Goal: Navigation & Orientation: Find specific page/section

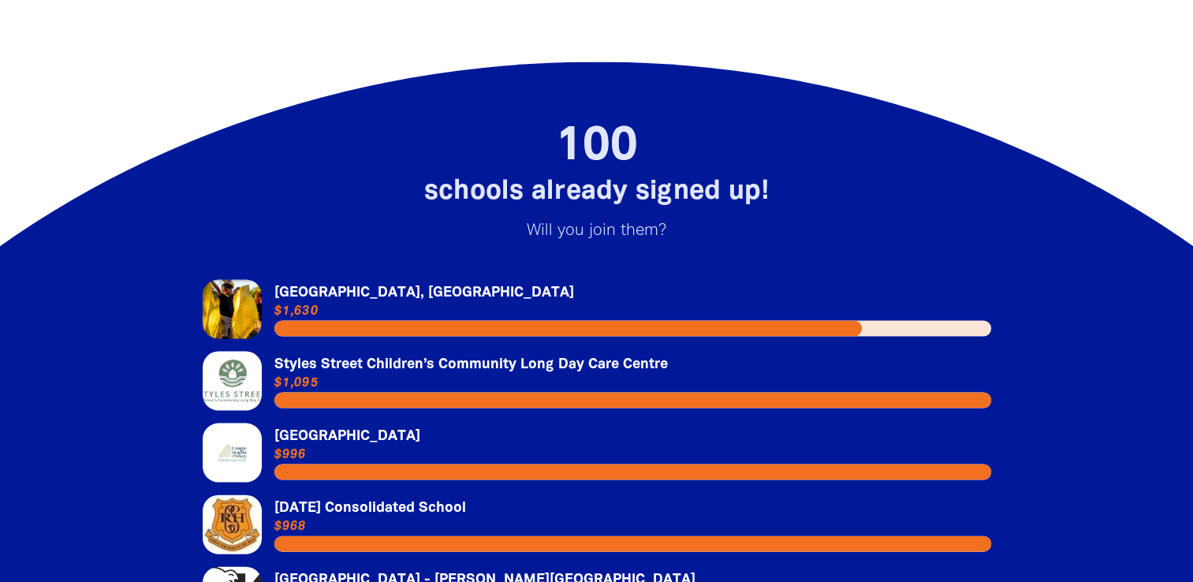
scroll to position [3236, 0]
drag, startPoint x: 826, startPoint y: 155, endPoint x: 813, endPoint y: 181, distance: 29.6
click at [813, 181] on div "100 schools already signed up! Will you join them? Link to [GEOGRAPHIC_DATA], […" at bounding box center [597, 418] width 852 height 588
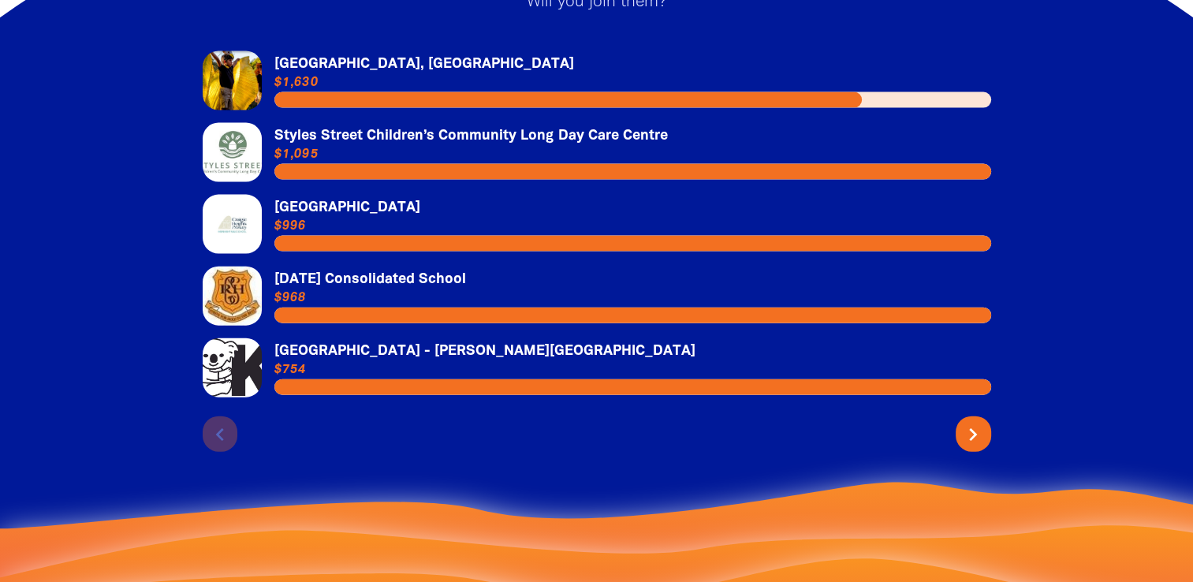
scroll to position [3466, 0]
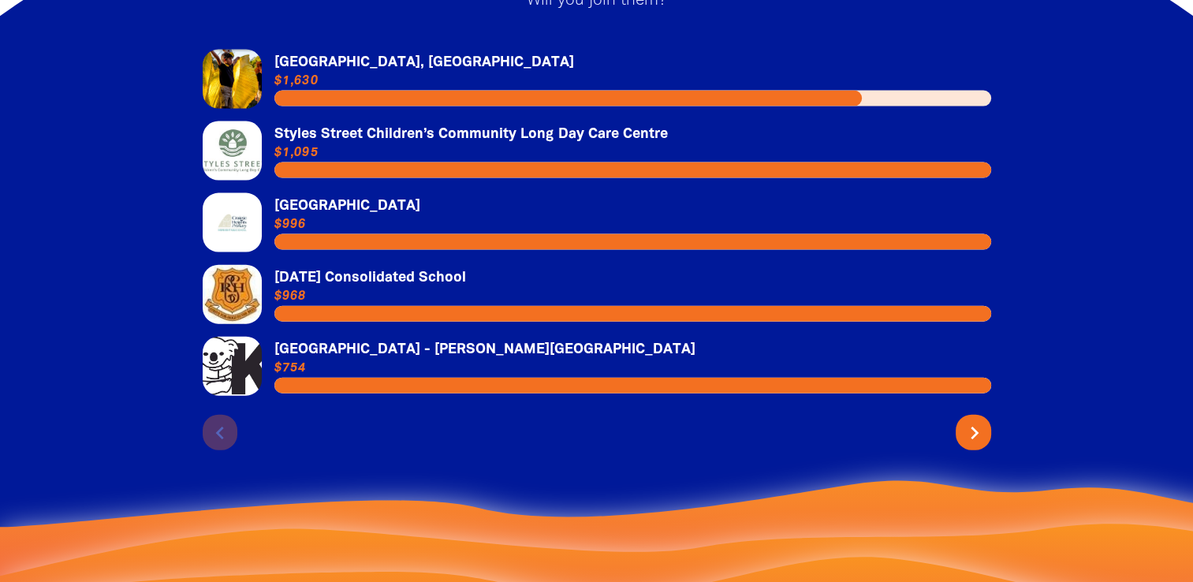
click at [968, 420] on icon "chevron_right" at bounding box center [974, 432] width 25 height 25
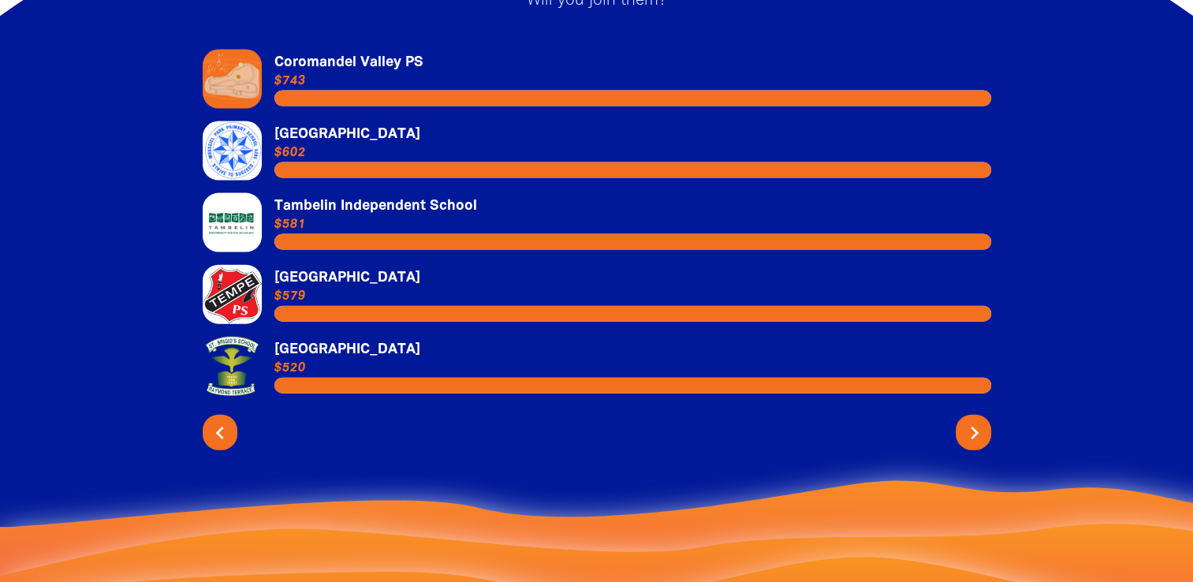
click at [968, 420] on icon "chevron_right" at bounding box center [974, 432] width 25 height 25
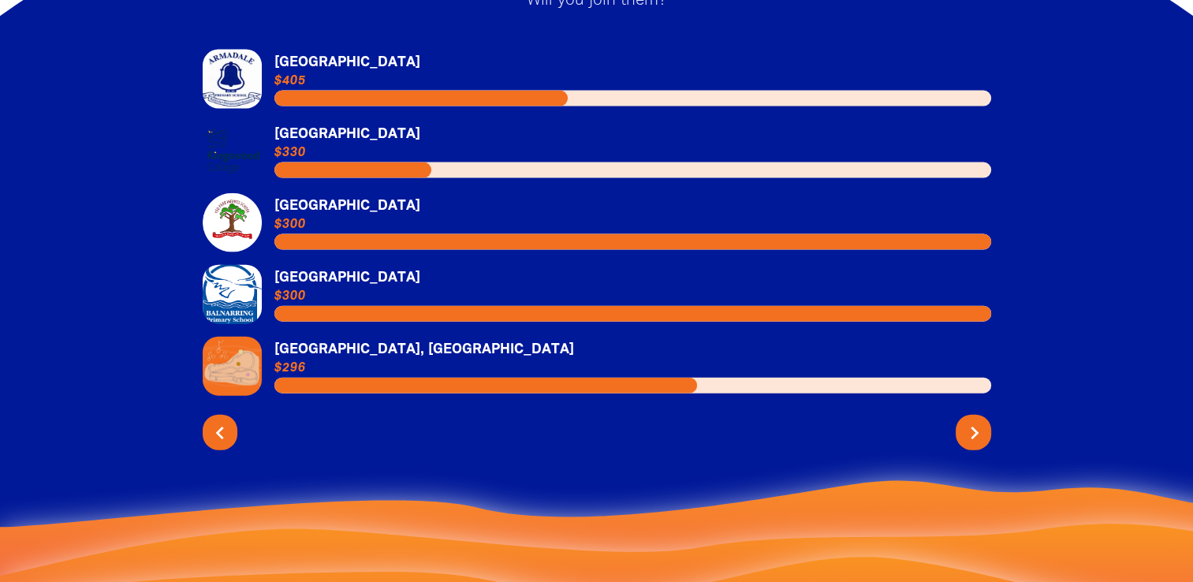
click at [968, 420] on icon "chevron_right" at bounding box center [974, 432] width 25 height 25
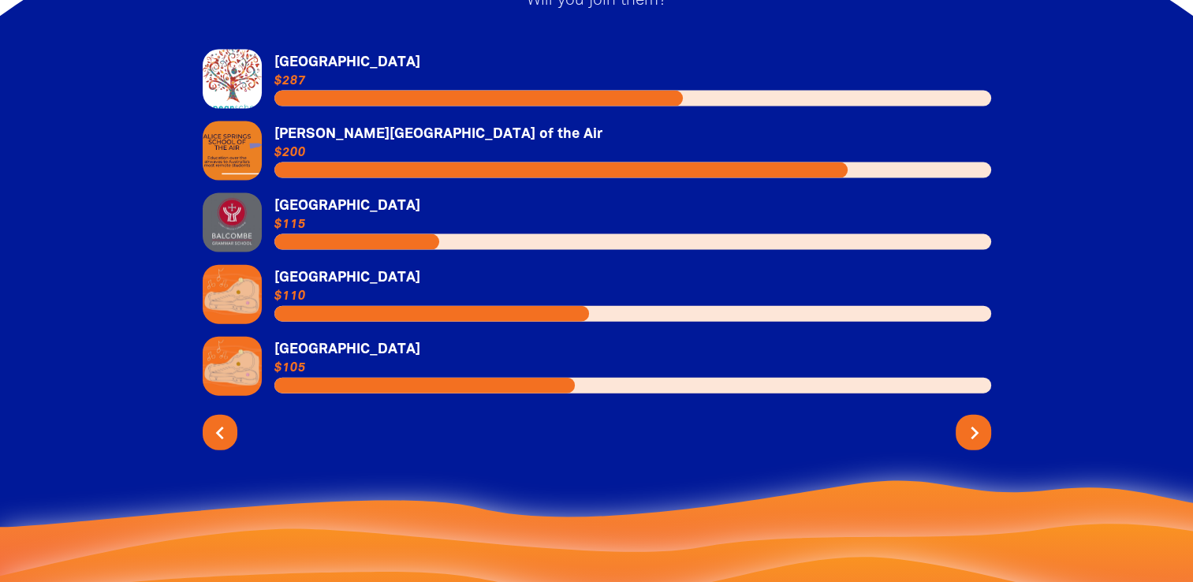
click at [968, 420] on icon "chevron_right" at bounding box center [974, 432] width 25 height 25
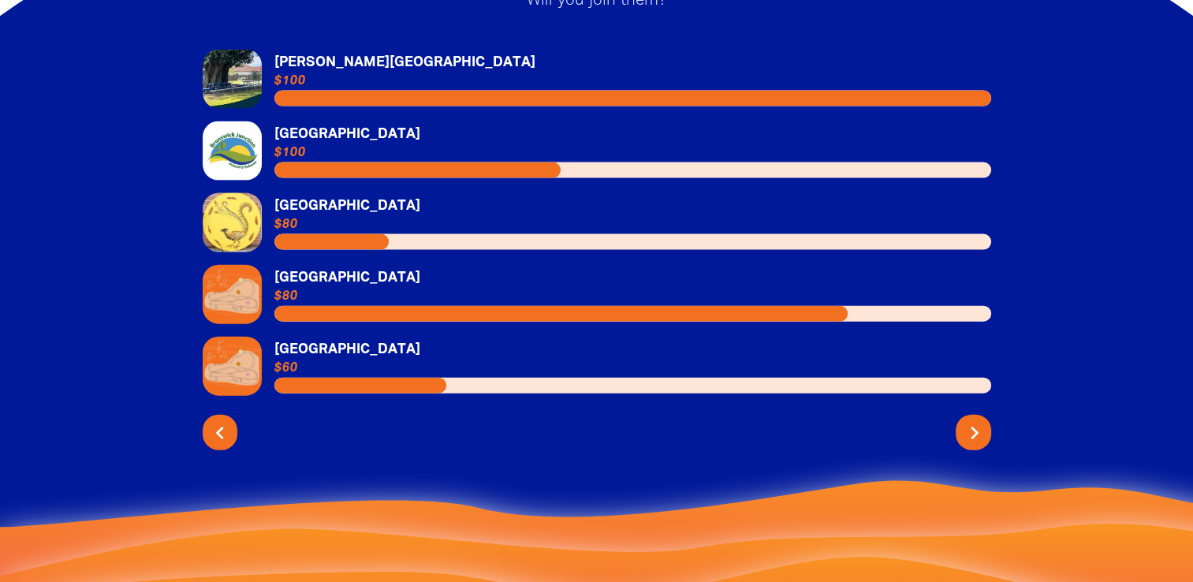
click at [968, 420] on icon "chevron_right" at bounding box center [974, 432] width 25 height 25
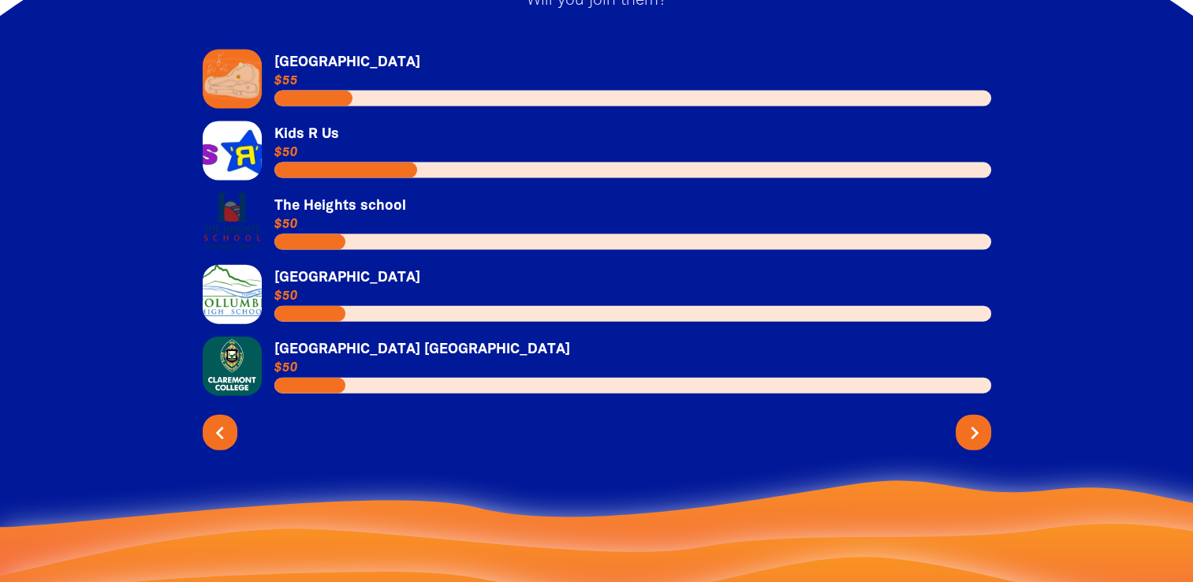
click at [968, 420] on icon "chevron_right" at bounding box center [974, 432] width 25 height 25
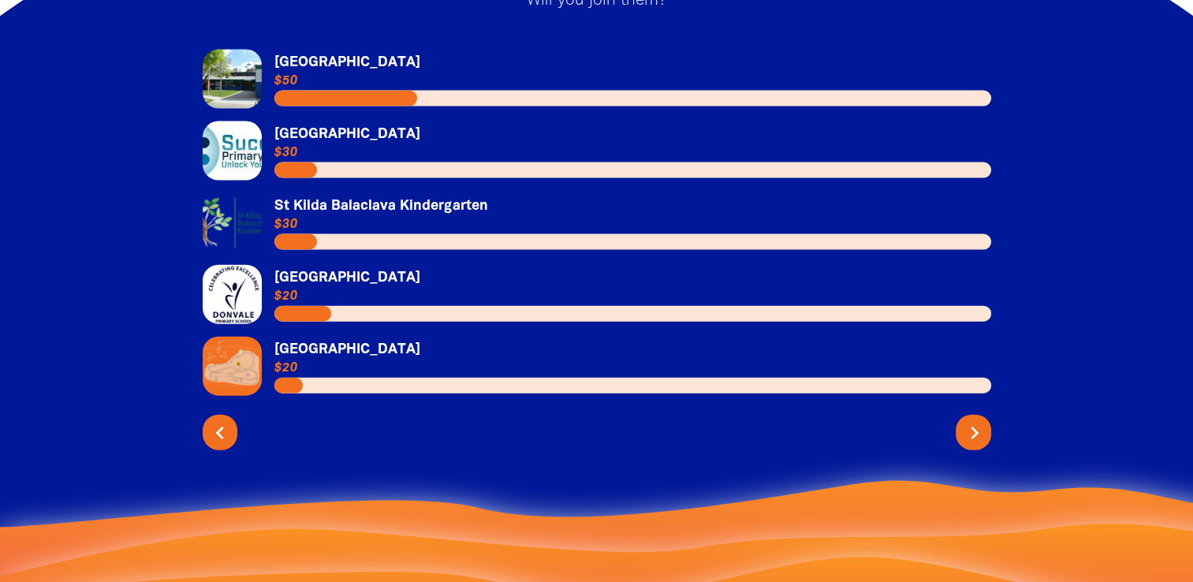
click at [968, 420] on icon "chevron_right" at bounding box center [974, 432] width 25 height 25
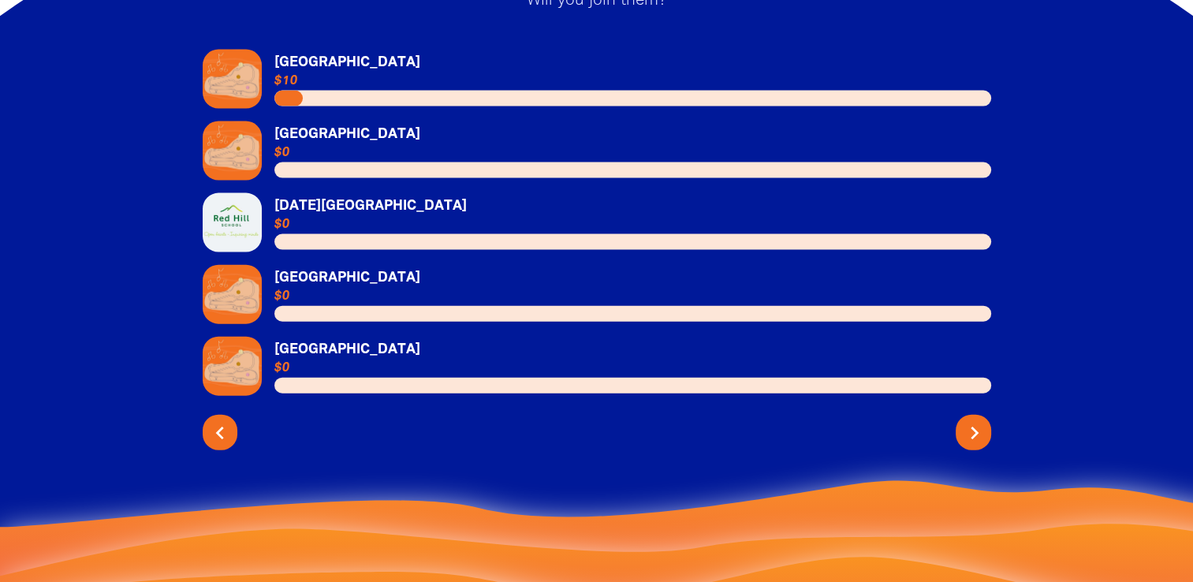
click at [968, 420] on icon "chevron_right" at bounding box center [974, 432] width 25 height 25
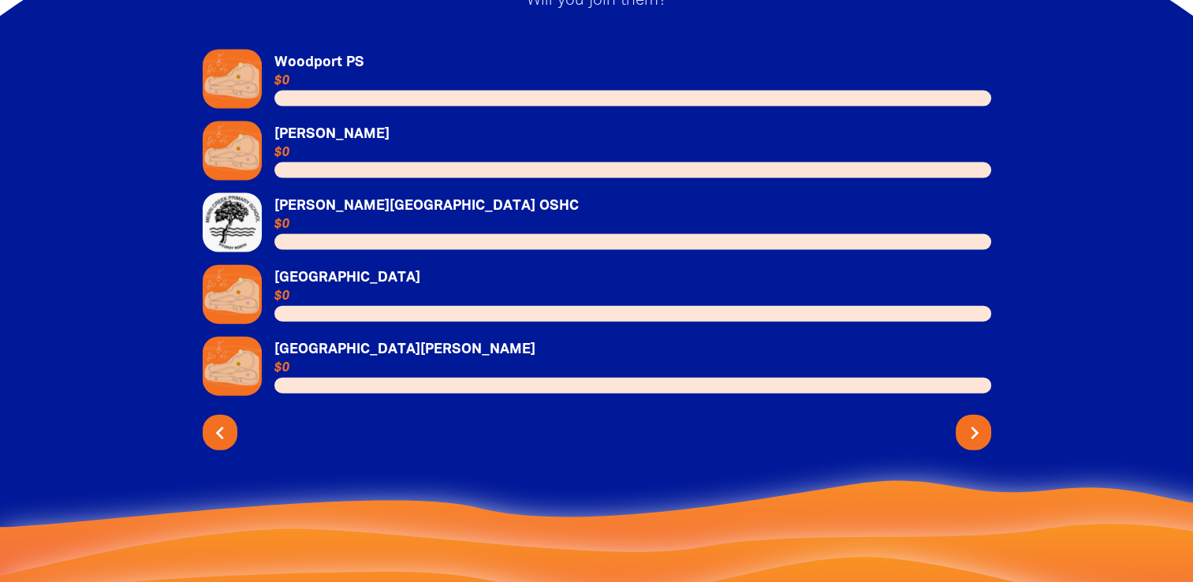
click at [968, 420] on icon "chevron_right" at bounding box center [974, 432] width 25 height 25
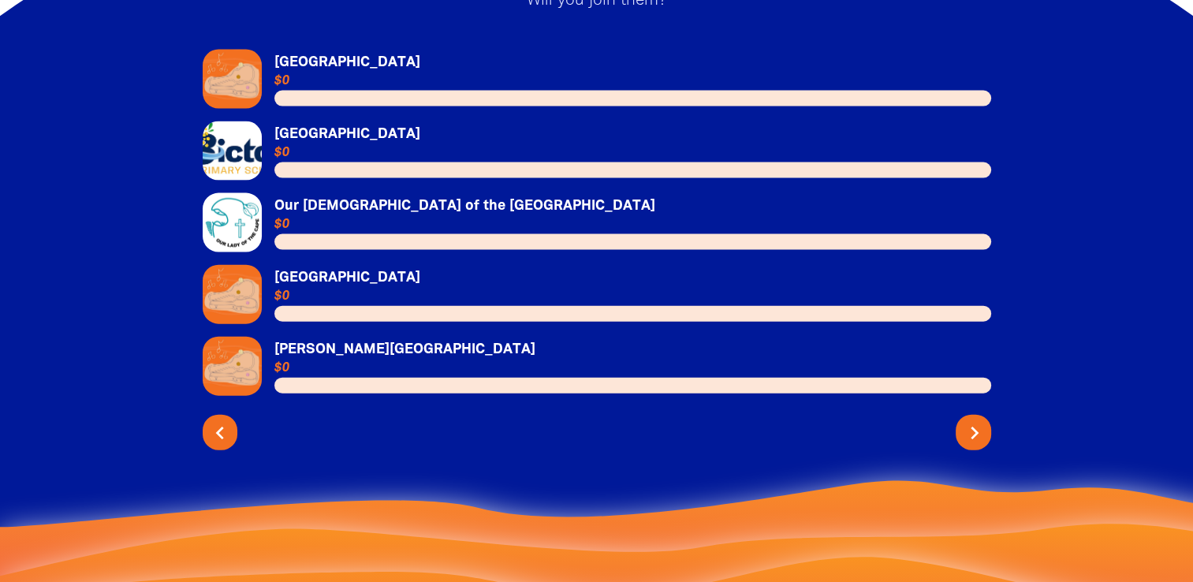
click at [968, 420] on icon "chevron_right" at bounding box center [974, 432] width 25 height 25
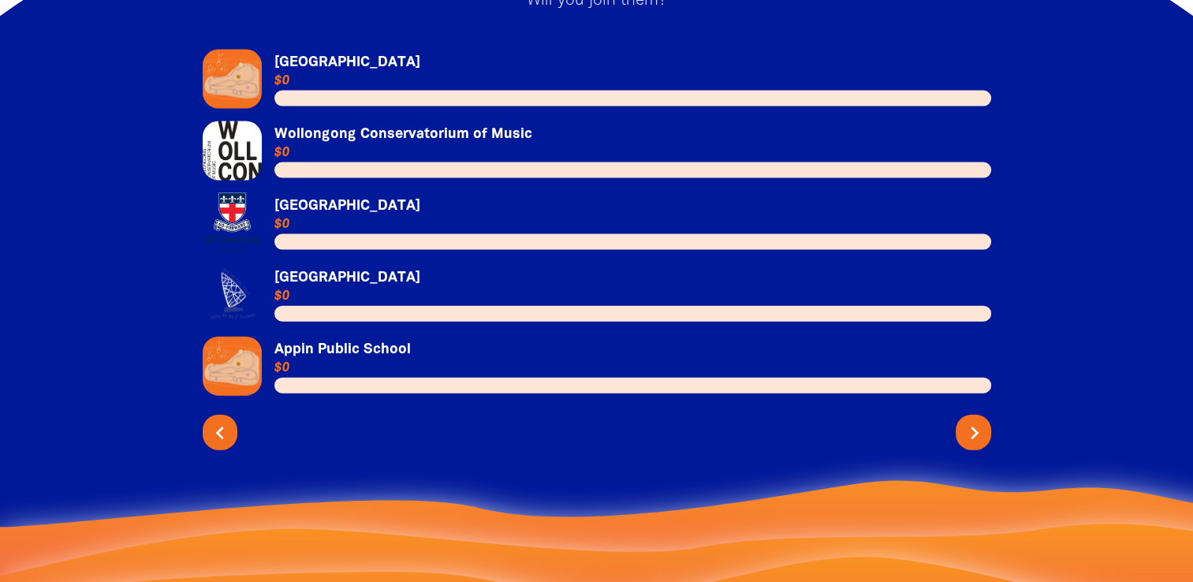
click at [968, 420] on icon "chevron_right" at bounding box center [974, 432] width 25 height 25
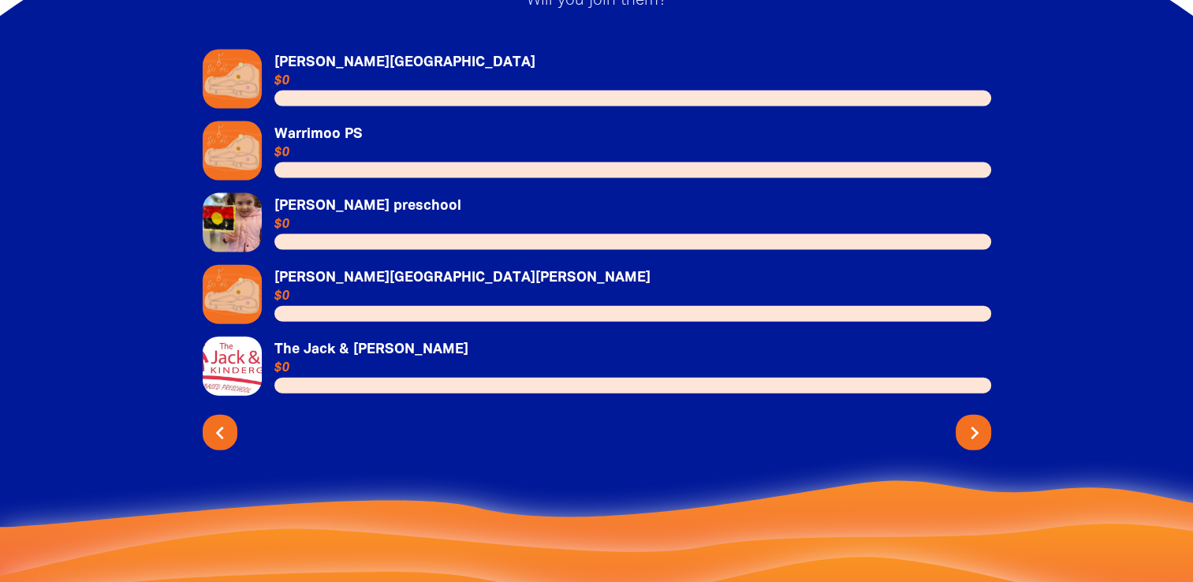
click at [968, 420] on icon "chevron_right" at bounding box center [974, 432] width 25 height 25
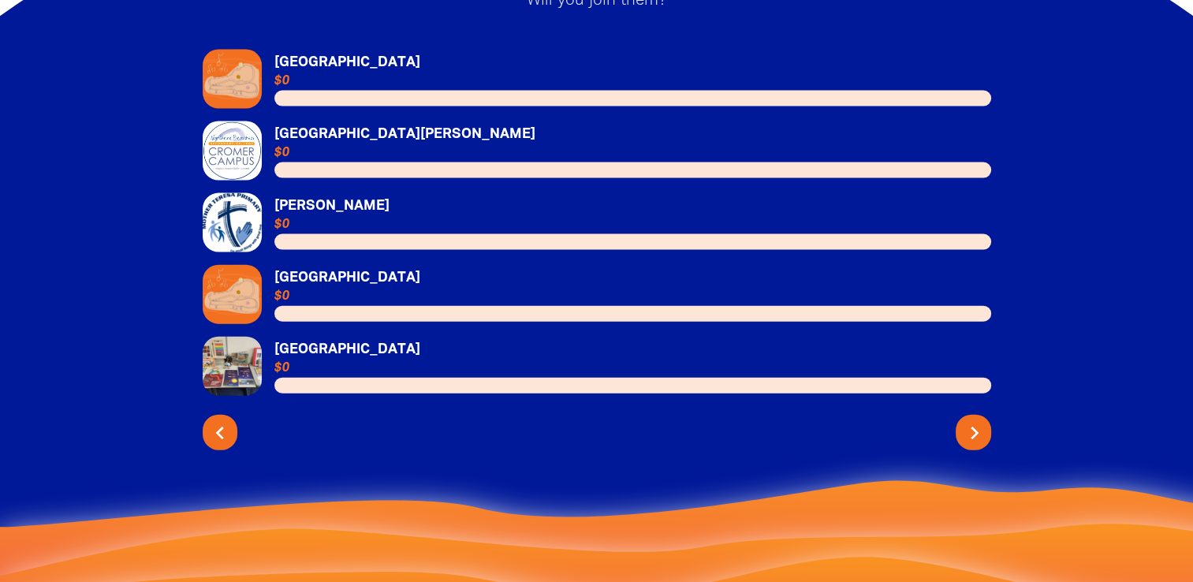
click at [968, 420] on icon "chevron_right" at bounding box center [974, 432] width 25 height 25
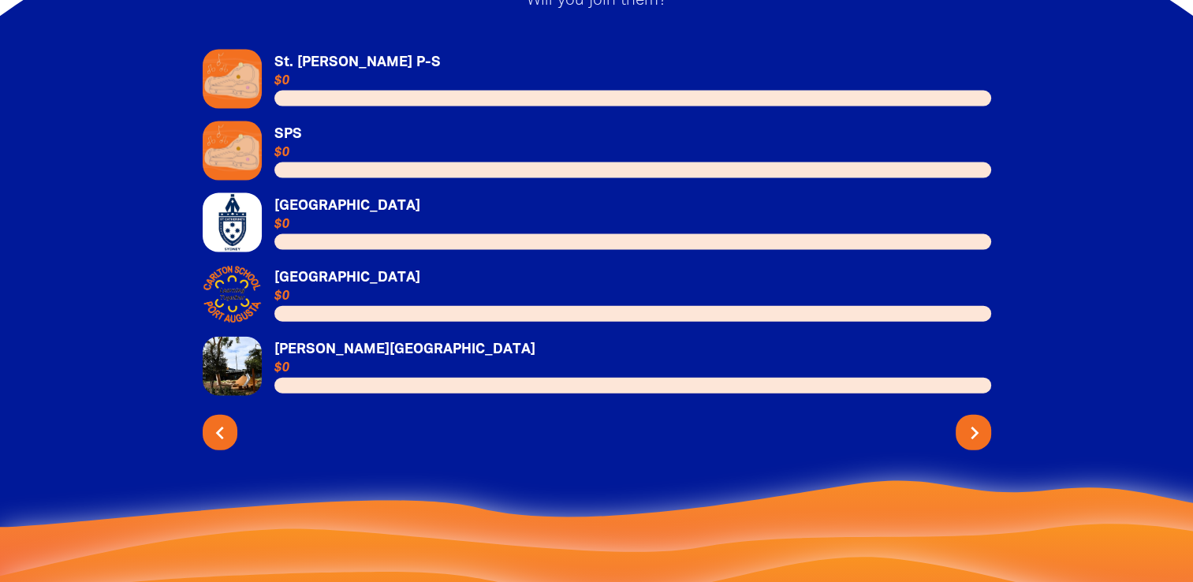
click at [968, 420] on icon "chevron_right" at bounding box center [974, 432] width 25 height 25
